Goal: Check status: Check status

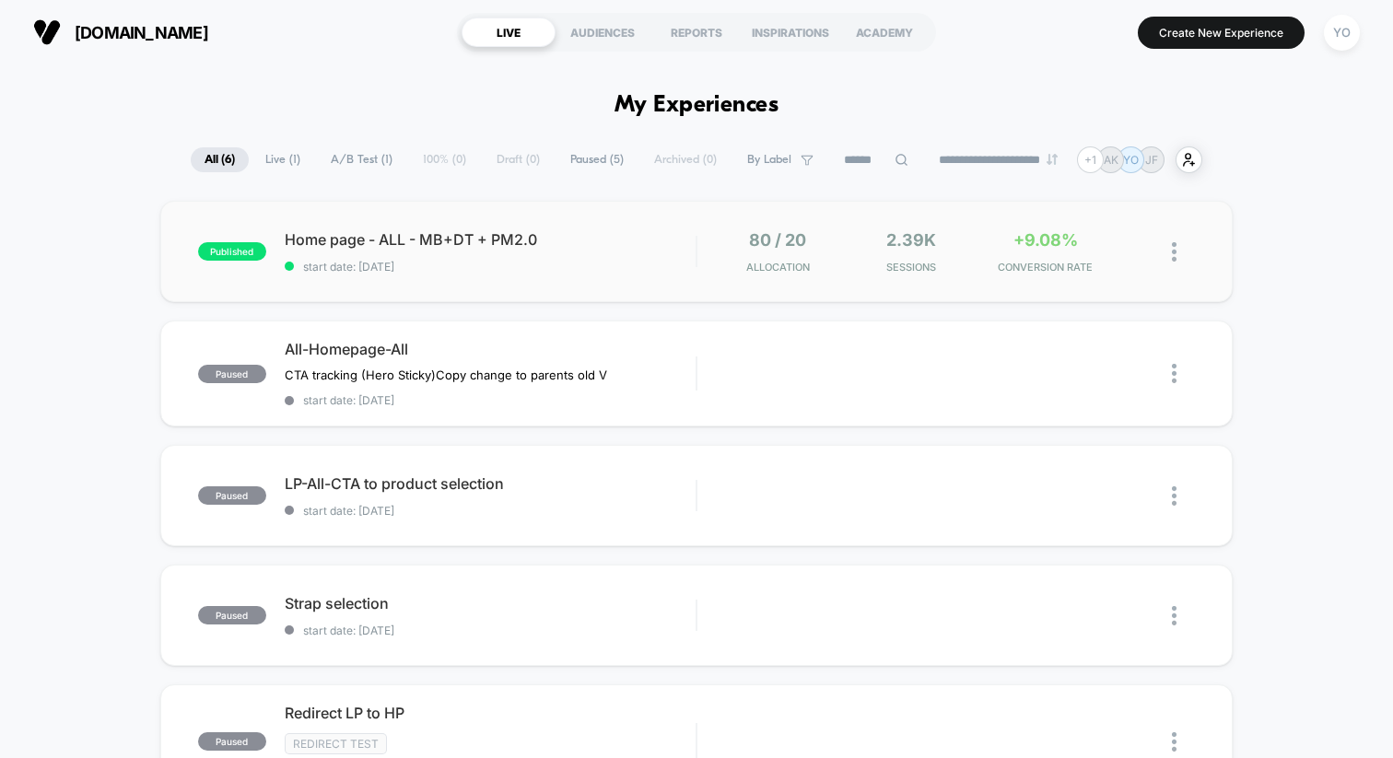
click at [313, 216] on div "published Home page - ALL - MB+DT + PM2.0 start date: [DATE] 80 / 20 Allocation…" at bounding box center [696, 251] width 1072 height 101
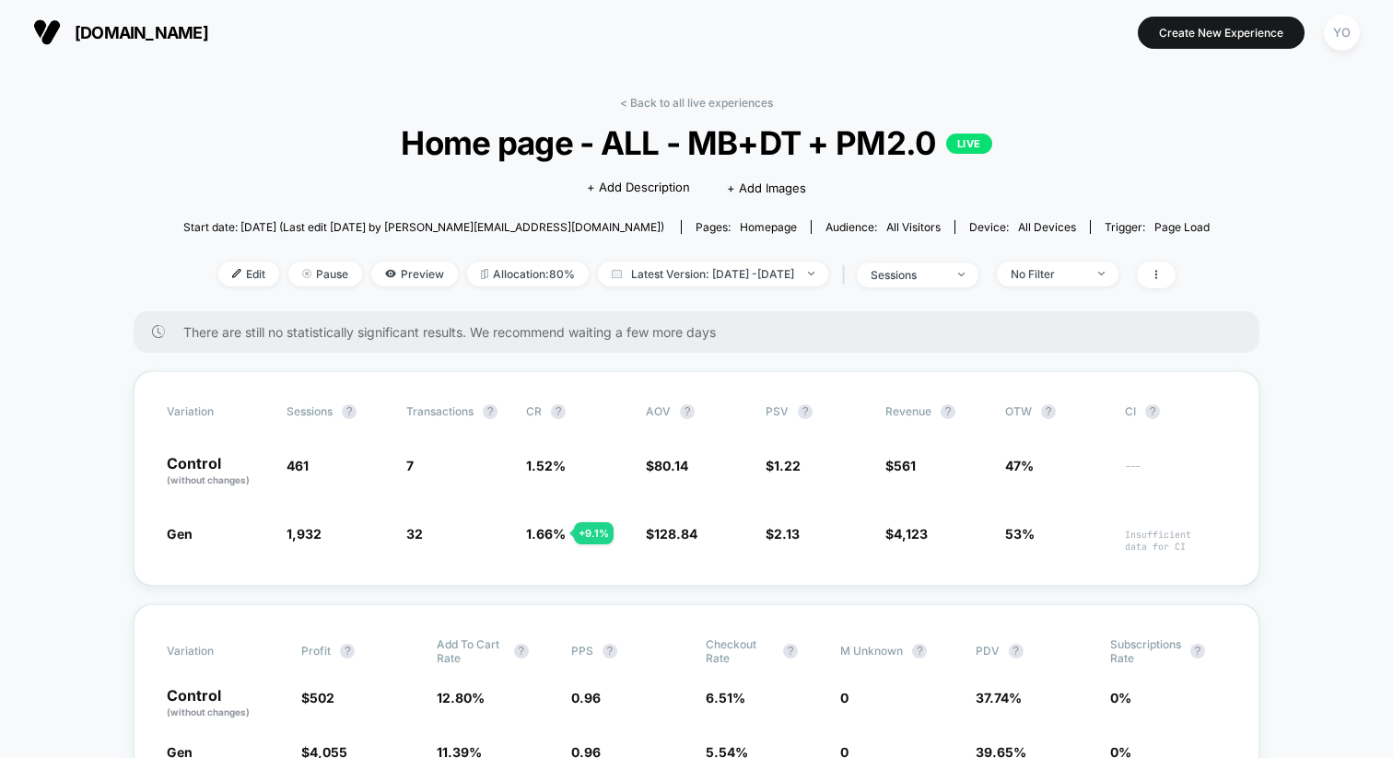
click at [208, 37] on span "[DOMAIN_NAME]" at bounding box center [142, 32] width 134 height 19
